Goal: Task Accomplishment & Management: Manage account settings

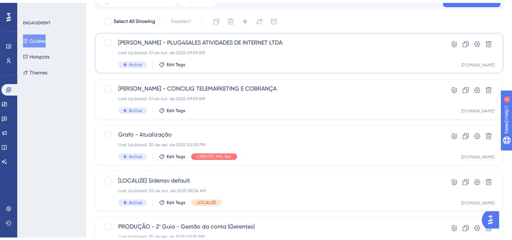
scroll to position [60, 0]
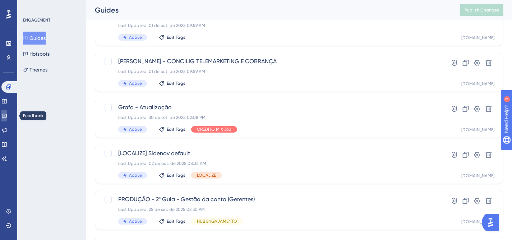
click at [7, 116] on link at bounding box center [4, 115] width 6 height 11
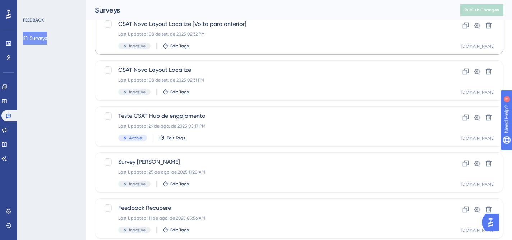
scroll to position [151, 0]
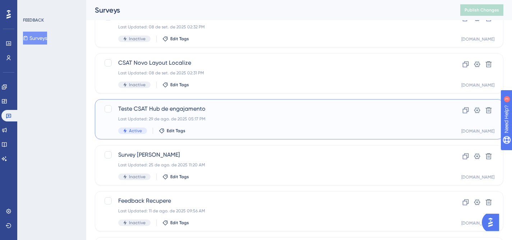
click at [293, 120] on div "Last Updated: [DATE] 05:17 PM" at bounding box center [270, 119] width 304 height 6
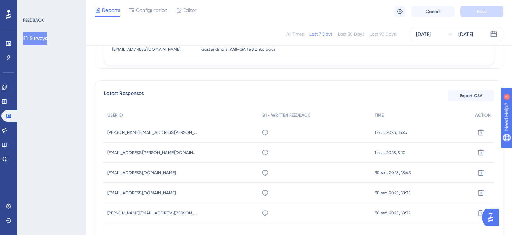
scroll to position [194, 0]
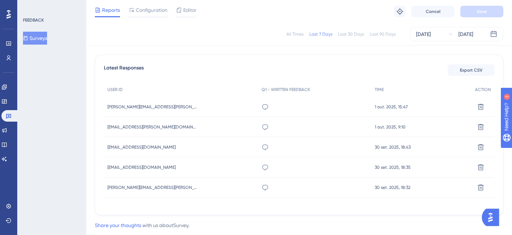
click at [280, 222] on div "Share your thoughts with us about Survey ." at bounding box center [299, 225] width 408 height 9
click at [480, 187] on icon at bounding box center [481, 187] width 6 height 6
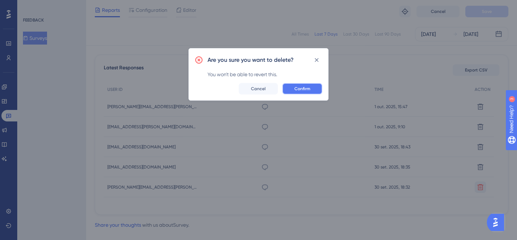
click at [307, 88] on span "Confirm" at bounding box center [302, 89] width 16 height 6
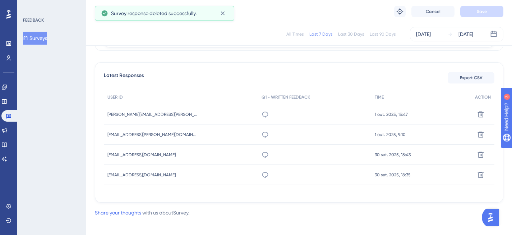
scroll to position [180, 0]
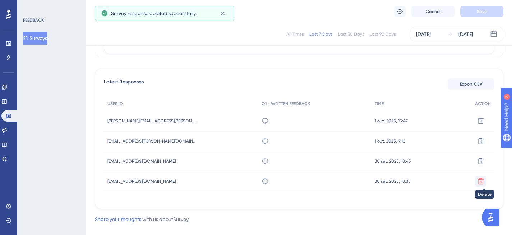
click at [483, 183] on icon at bounding box center [480, 180] width 7 height 7
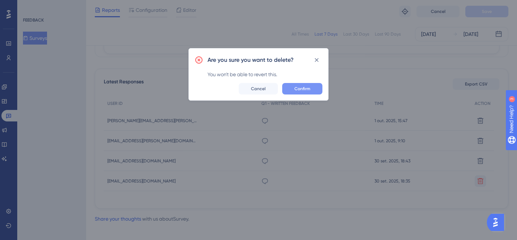
click at [296, 87] on span "Confirm" at bounding box center [302, 89] width 16 height 6
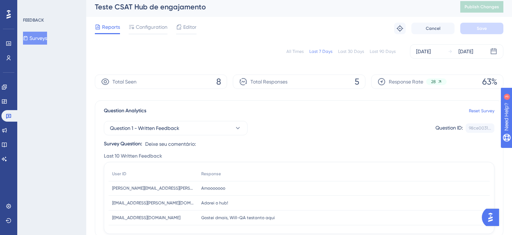
scroll to position [0, 0]
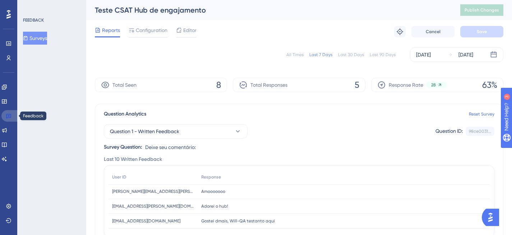
click at [6, 115] on icon at bounding box center [8, 116] width 5 height 5
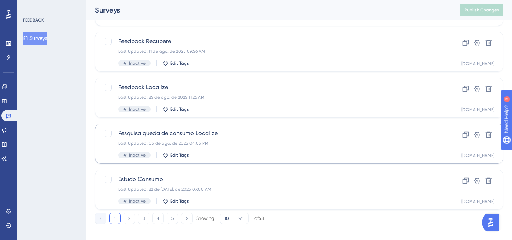
scroll to position [317, 0]
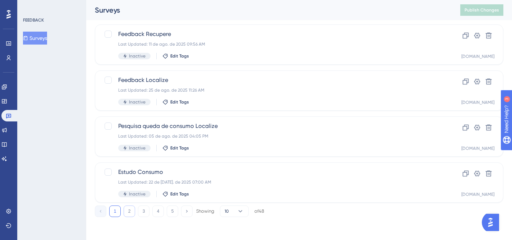
click at [127, 213] on button "2" at bounding box center [129, 210] width 11 height 11
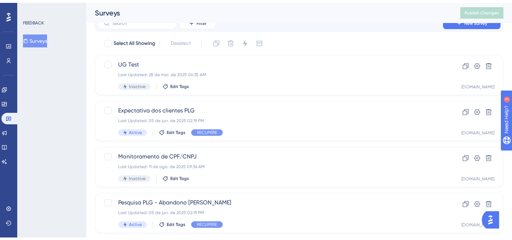
scroll to position [22, 0]
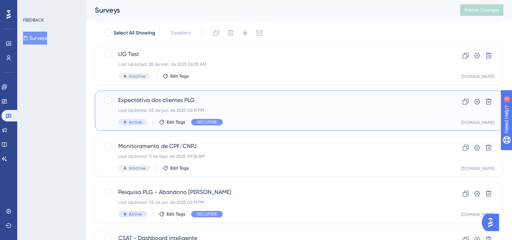
click at [268, 113] on div "Expectativa dos clientes PLG Last Updated: 05 de jun. de 2025 02:19 PM Active E…" at bounding box center [270, 110] width 304 height 29
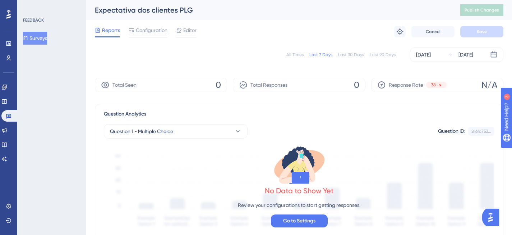
click at [352, 55] on div "Last 30 Days" at bounding box center [351, 55] width 26 height 6
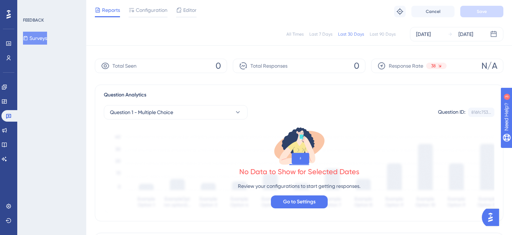
scroll to position [109, 0]
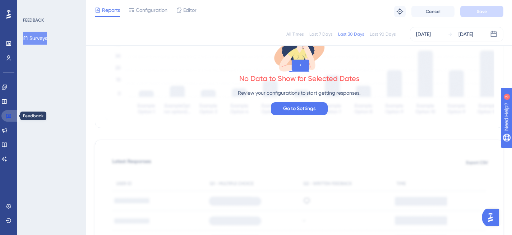
click at [9, 116] on icon at bounding box center [9, 116] width 6 height 6
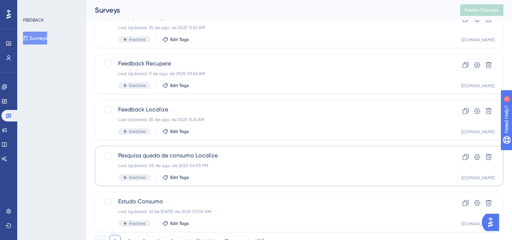
scroll to position [317, 0]
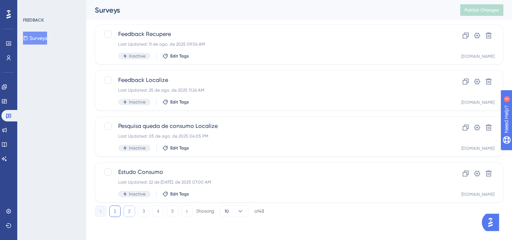
click at [130, 208] on button "2" at bounding box center [129, 210] width 11 height 11
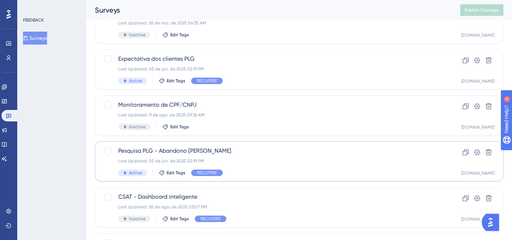
scroll to position [62, 0]
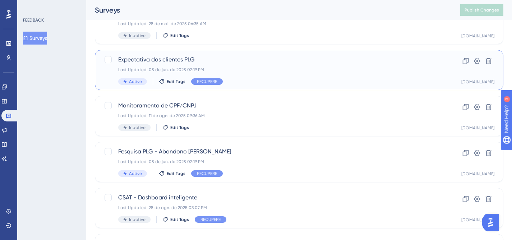
click at [331, 83] on div "Active Edit Tags RECUPERE" at bounding box center [270, 81] width 304 height 6
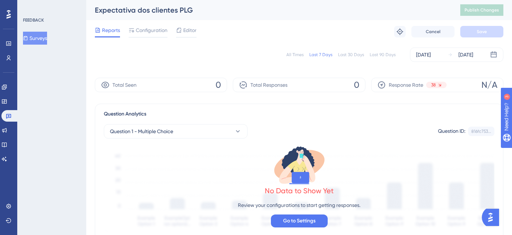
click at [349, 53] on div "Last 30 Days" at bounding box center [351, 55] width 26 height 6
click at [10, 113] on icon at bounding box center [9, 116] width 6 height 6
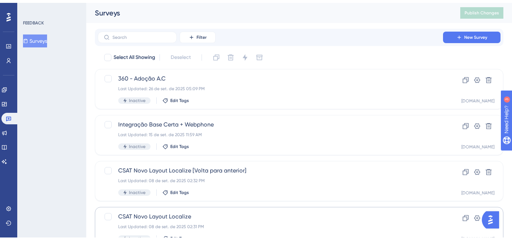
scroll to position [317, 0]
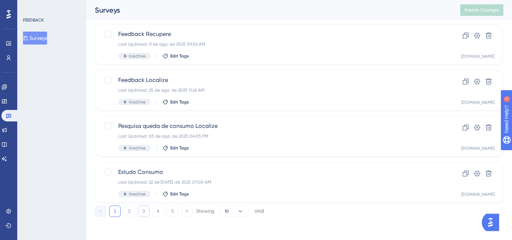
click at [142, 208] on button "3" at bounding box center [143, 210] width 11 height 11
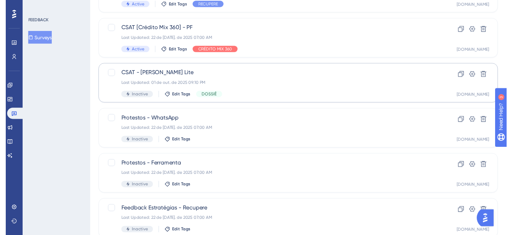
scroll to position [0, 0]
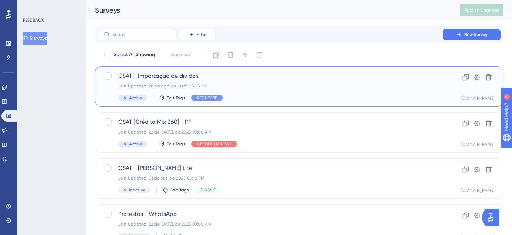
click at [331, 92] on div "CSAT - Importação de dívidas Last Updated: 28 de ago. de 2025 03:05 PM Active E…" at bounding box center [270, 85] width 304 height 29
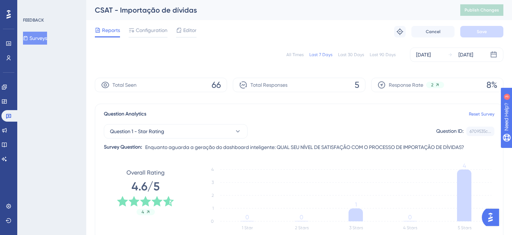
click at [353, 56] on div "Last 30 Days" at bounding box center [351, 55] width 26 height 6
click at [294, 55] on div "All Times" at bounding box center [294, 55] width 17 height 6
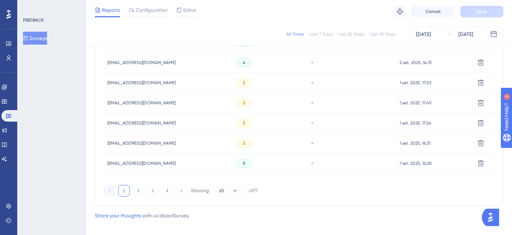
scroll to position [515, 0]
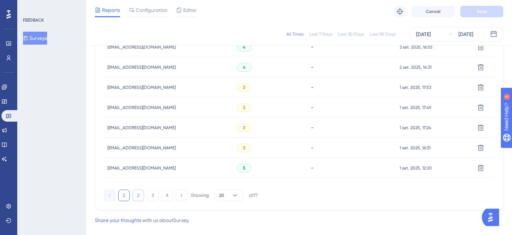
click at [139, 196] on button "2" at bounding box center [138, 194] width 11 height 11
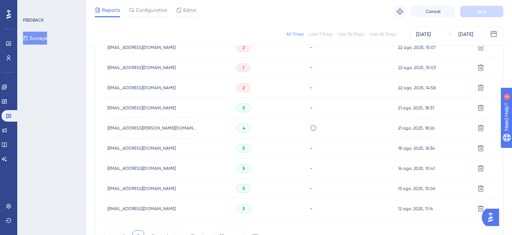
scroll to position [515, 0]
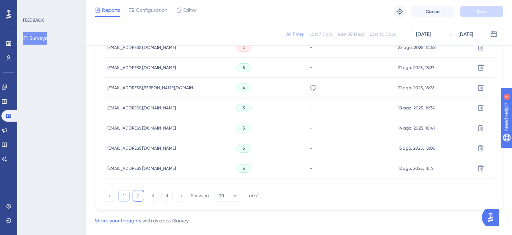
click at [117, 193] on div "1 2 3 4 Showing 20 of 77" at bounding box center [181, 195] width 154 height 11
click at [121, 194] on button "1" at bounding box center [123, 195] width 11 height 11
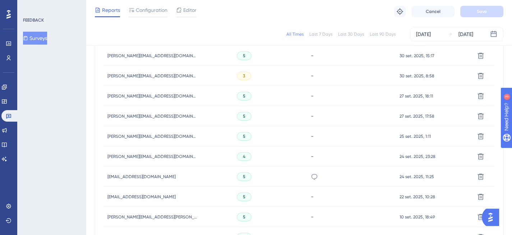
scroll to position [275, 0]
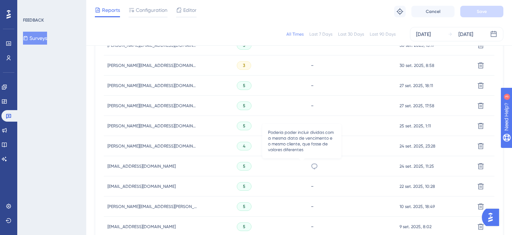
click at [311, 166] on icon at bounding box center [314, 165] width 7 height 7
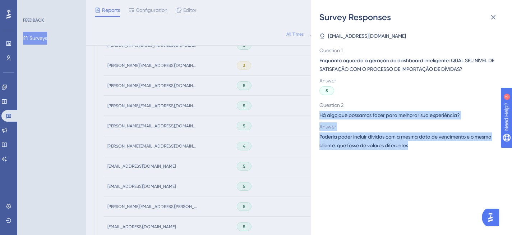
drag, startPoint x: 320, startPoint y: 116, endPoint x: 411, endPoint y: 147, distance: 96.4
click at [411, 147] on div "Question 2 Há algo que possamos fazer para melhorar sua experiência? Answer Pod…" at bounding box center [408, 125] width 178 height 49
copy div "Há algo que possamos fazer para melhorar sua experiência? Answer Poderia poder …"
click at [492, 13] on icon at bounding box center [493, 17] width 9 height 9
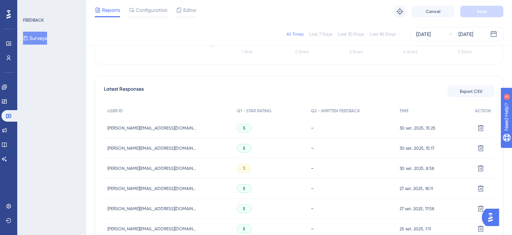
scroll to position [0, 0]
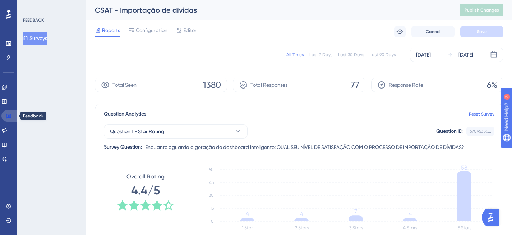
click at [14, 115] on link at bounding box center [9, 115] width 17 height 11
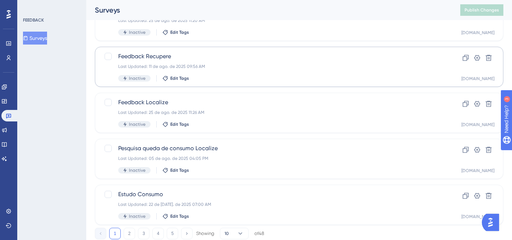
scroll to position [317, 0]
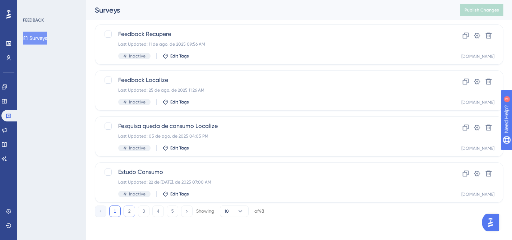
click at [134, 207] on button "2" at bounding box center [129, 210] width 11 height 11
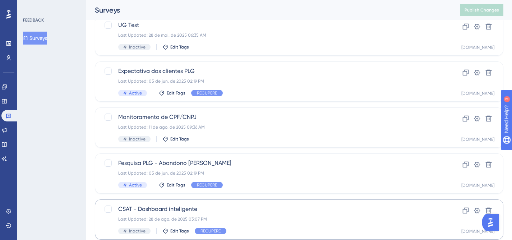
scroll to position [49, 0]
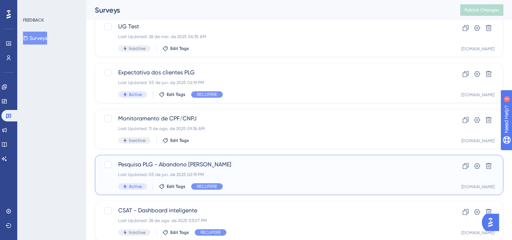
click at [326, 176] on div "Last Updated: 05 de jun. de 2025 02:19 PM" at bounding box center [270, 175] width 304 height 6
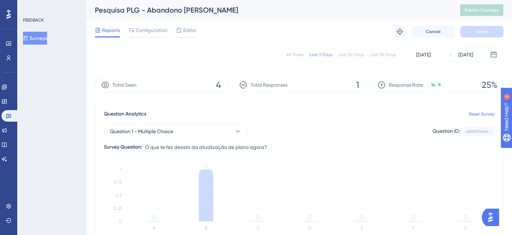
click at [299, 54] on div "All Times" at bounding box center [294, 55] width 17 height 6
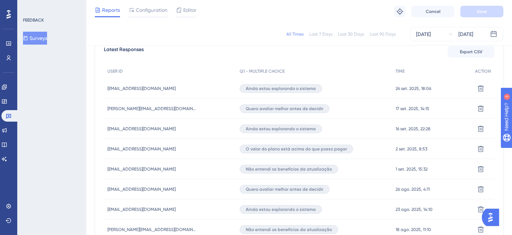
scroll to position [212, 0]
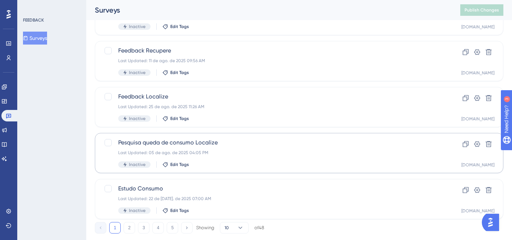
scroll to position [317, 0]
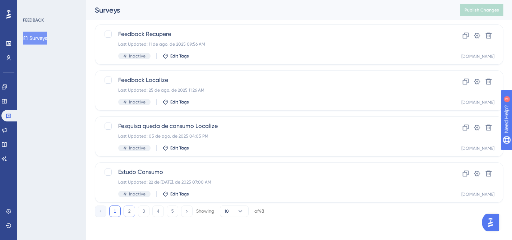
click at [126, 209] on button "2" at bounding box center [129, 210] width 11 height 11
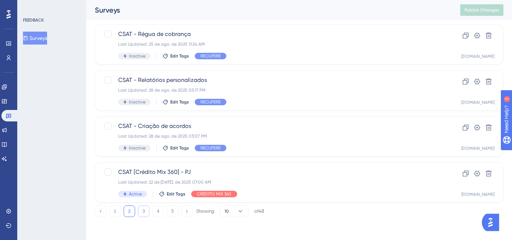
click at [141, 209] on button "3" at bounding box center [143, 210] width 11 height 11
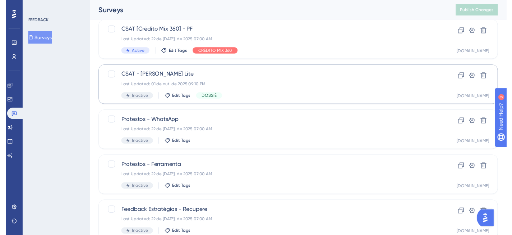
scroll to position [0, 0]
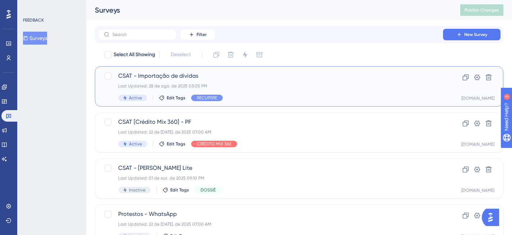
click at [367, 89] on div "CSAT - Importação de dívidas Last Updated: 28 de ago. de 2025 03:05 PM Active E…" at bounding box center [270, 85] width 304 height 29
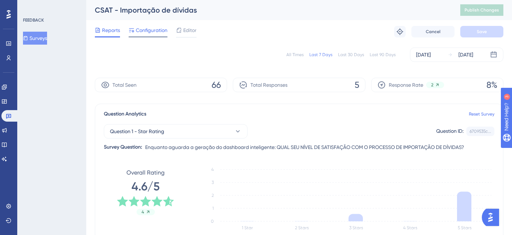
click at [149, 29] on span "Configuration" at bounding box center [152, 30] width 32 height 9
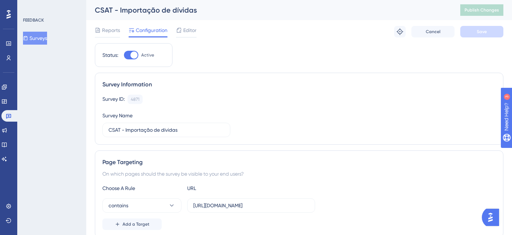
click at [135, 57] on div at bounding box center [133, 54] width 7 height 7
click at [124, 55] on input "Active" at bounding box center [124, 55] width 0 height 0
checkbox input "false"
click at [479, 33] on span "Save" at bounding box center [482, 32] width 10 height 6
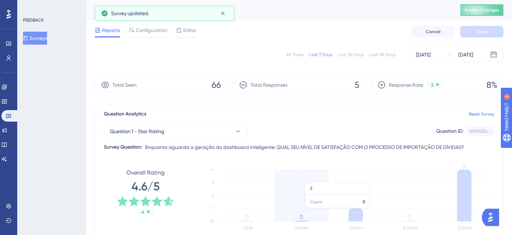
scroll to position [212, 0]
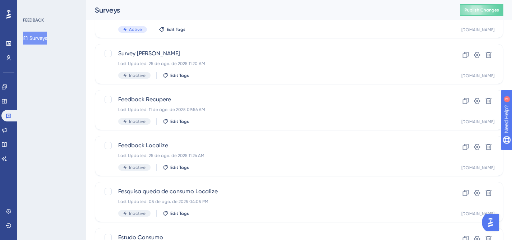
scroll to position [317, 0]
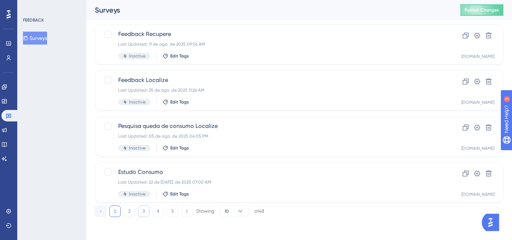
click at [145, 207] on button "3" at bounding box center [143, 210] width 11 height 11
click at [159, 211] on button "4" at bounding box center [157, 210] width 11 height 11
click at [171, 212] on button "5" at bounding box center [172, 210] width 11 height 11
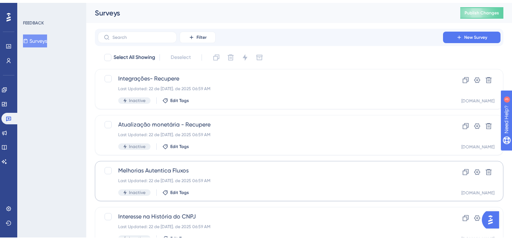
scroll to position [226, 0]
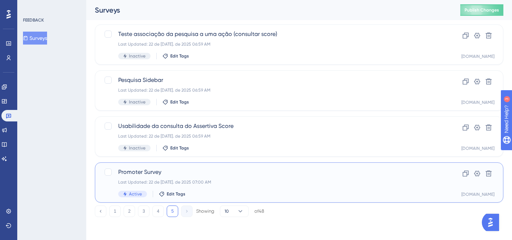
click at [245, 187] on div "Promoter Survey Last Updated: 22 de jul. de 2025 07:00 AM Active Edit Tags" at bounding box center [270, 182] width 304 height 29
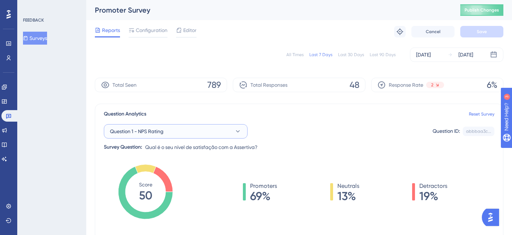
click at [170, 129] on button "Question 1 - NPS Rating" at bounding box center [176, 131] width 144 height 14
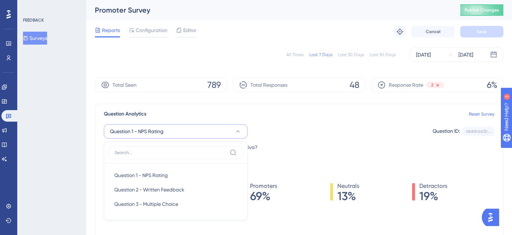
scroll to position [63, 0]
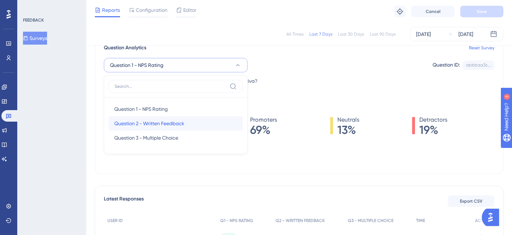
click at [168, 122] on span "Question 2 - Written Feedback" at bounding box center [149, 123] width 70 height 9
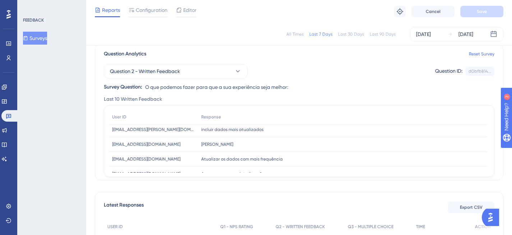
scroll to position [90, 0]
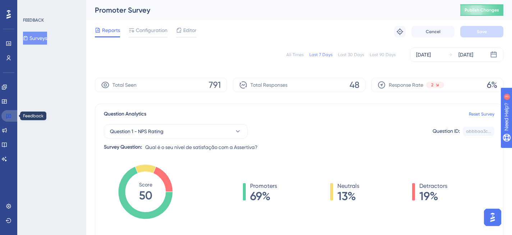
click at [9, 118] on icon at bounding box center [9, 116] width 6 height 6
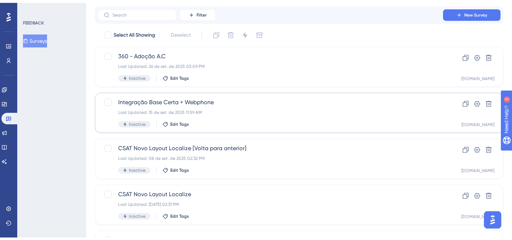
scroll to position [134, 0]
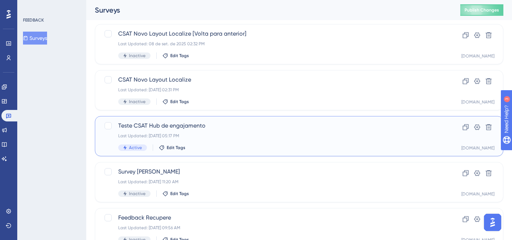
click at [421, 140] on div "Teste CSAT Hub de engajamento Last Updated: [DATE] 05:17 PM Active Edit Tags" at bounding box center [270, 135] width 304 height 29
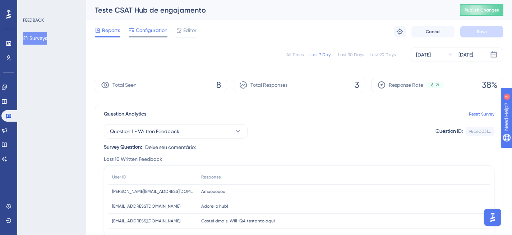
click at [150, 33] on span "Configuration" at bounding box center [152, 30] width 32 height 9
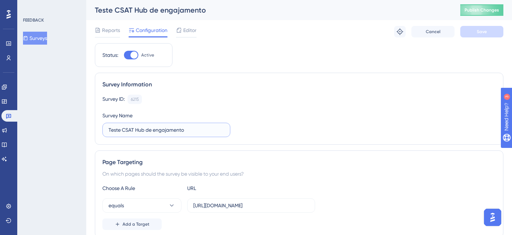
click at [117, 132] on input "Teste CSAT Hub de engajamento" at bounding box center [166, 130] width 116 height 8
drag, startPoint x: 122, startPoint y: 130, endPoint x: 103, endPoint y: 129, distance: 19.1
click at [103, 129] on label "Teste CSAT Hub de engajamento" at bounding box center [166, 129] width 128 height 14
click at [121, 130] on input "CSAT Hub de engajamento" at bounding box center [166, 130] width 116 height 8
click at [199, 133] on input "CSAT Hub de engajamento" at bounding box center [166, 130] width 116 height 8
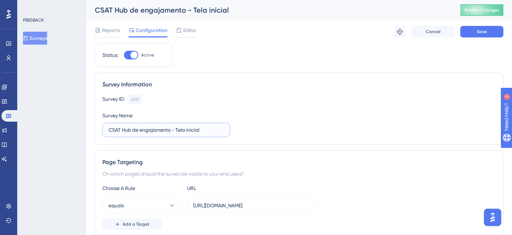
type input "CSAT Hub de engajamento - Tela inicial"
click at [290, 156] on div "Page Targeting On which pages should the survey be visible to your end users? C…" at bounding box center [299, 193] width 408 height 87
click at [487, 34] on button "Save" at bounding box center [481, 31] width 43 height 11
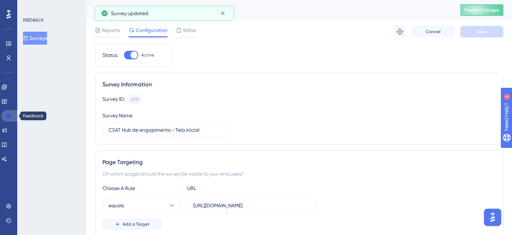
click at [11, 116] on icon at bounding box center [8, 116] width 5 height 5
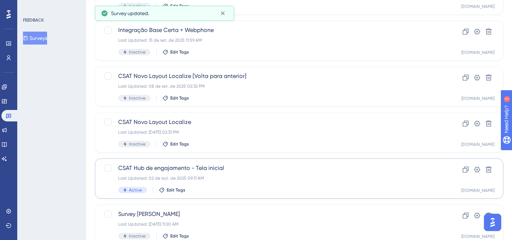
scroll to position [133, 0]
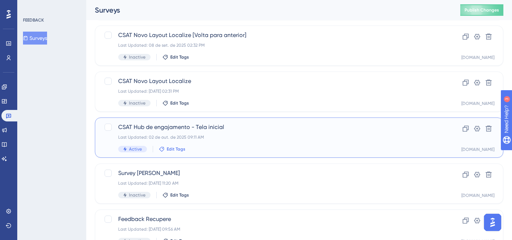
click at [175, 147] on span "Edit Tags" at bounding box center [176, 149] width 19 height 6
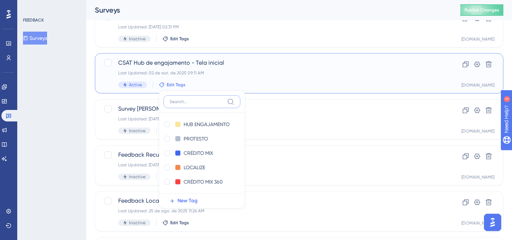
scroll to position [226, 0]
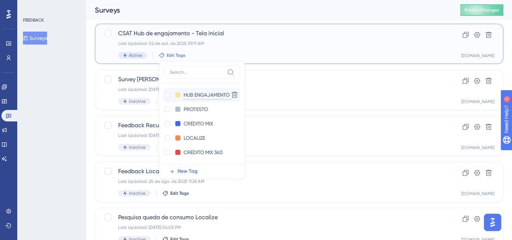
click at [191, 96] on input "HUB ENGAJAMENTO" at bounding box center [208, 95] width 48 height 9
click at [166, 95] on div at bounding box center [167, 95] width 6 height 6
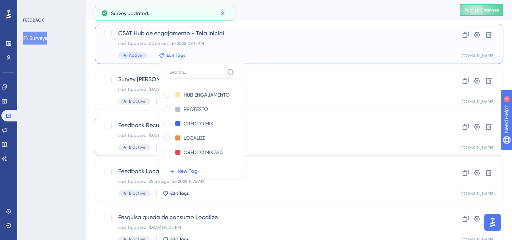
checkbox input "true"
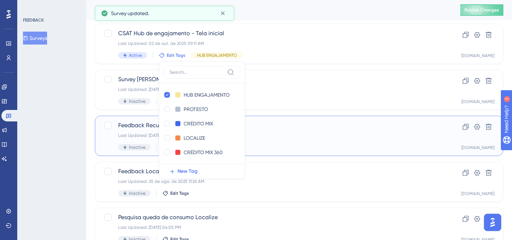
click at [362, 141] on div "Feedback Recupere Last Updated: [DATE] 09:56 AM Inactive Edit Tags" at bounding box center [270, 135] width 304 height 29
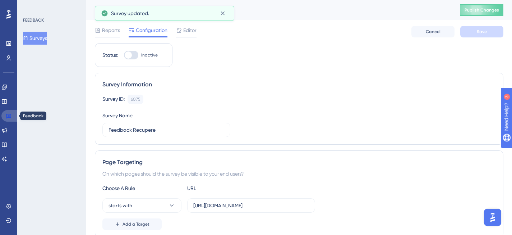
click at [9, 121] on link at bounding box center [9, 115] width 17 height 11
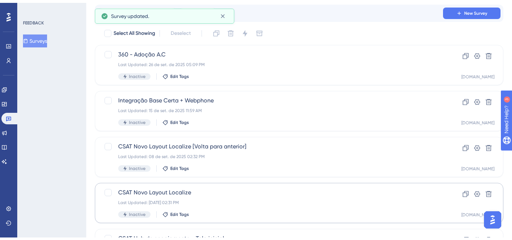
scroll to position [108, 0]
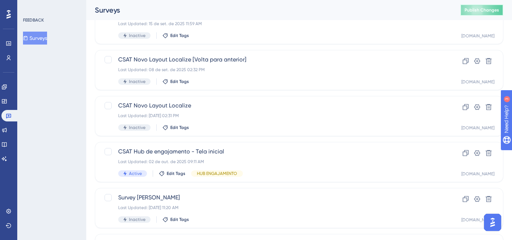
click at [476, 9] on span "Publish Changes" at bounding box center [481, 10] width 34 height 6
